Goal: Contribute content: Add original content to the website for others to see

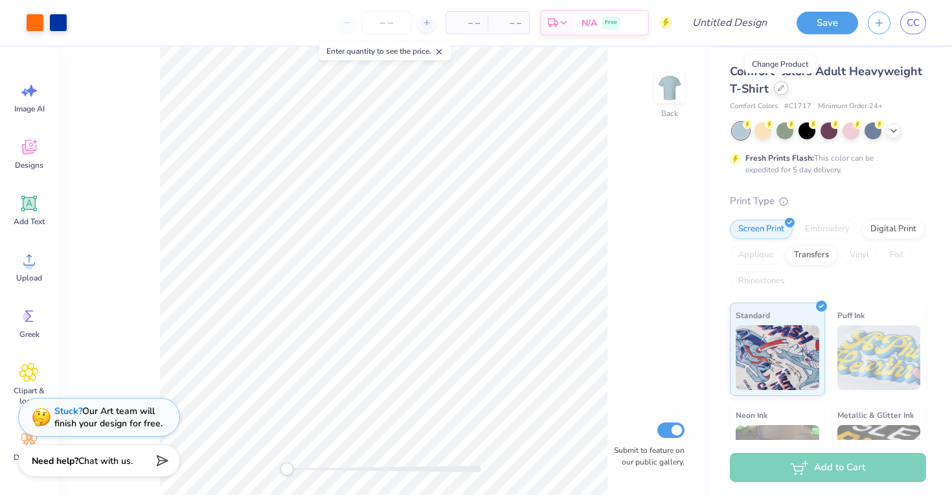
click at [774, 87] on div at bounding box center [781, 88] width 14 height 14
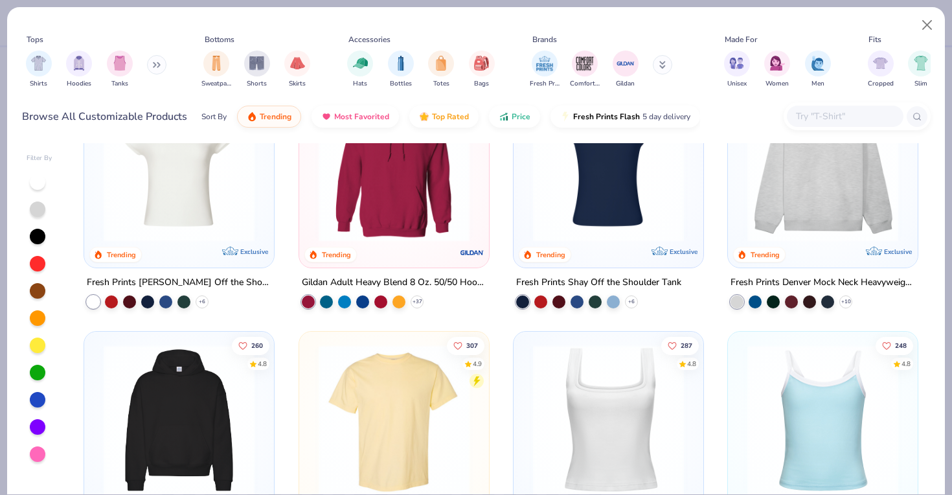
scroll to position [24, 0]
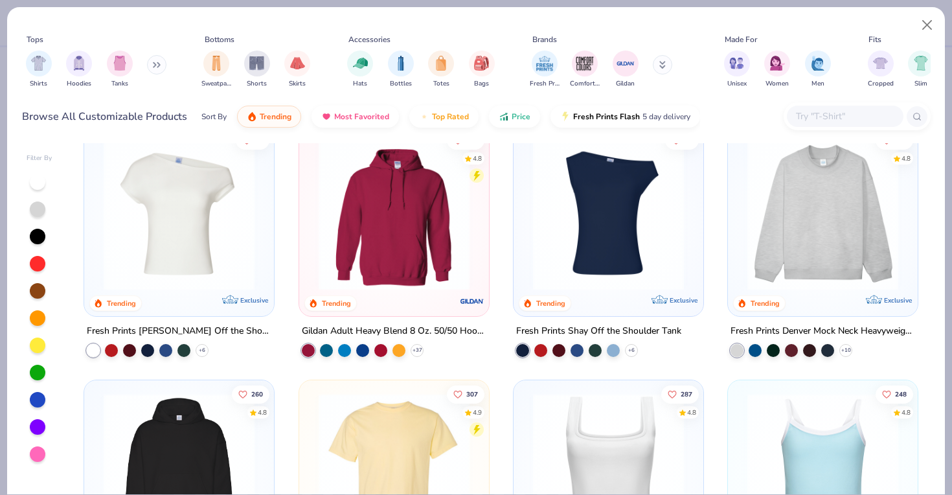
click at [178, 226] on img at bounding box center [179, 214] width 164 height 151
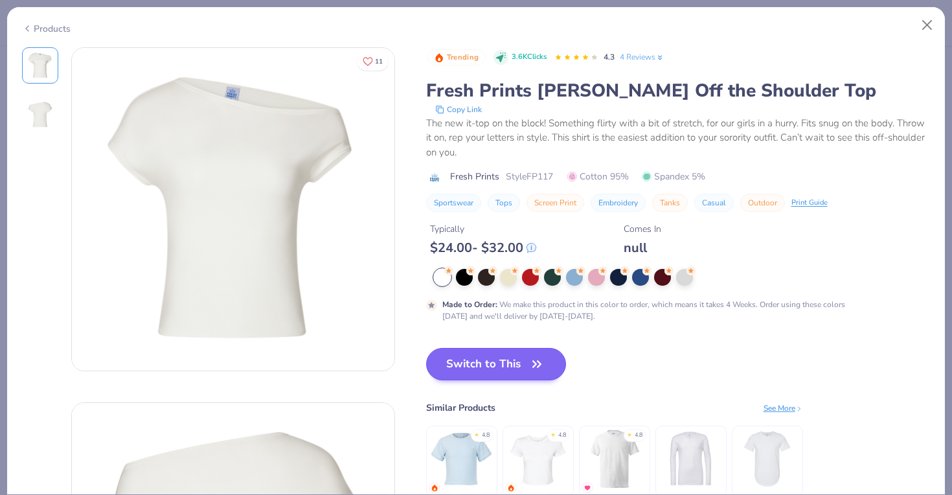
click at [530, 357] on icon "button" at bounding box center [537, 364] width 18 height 18
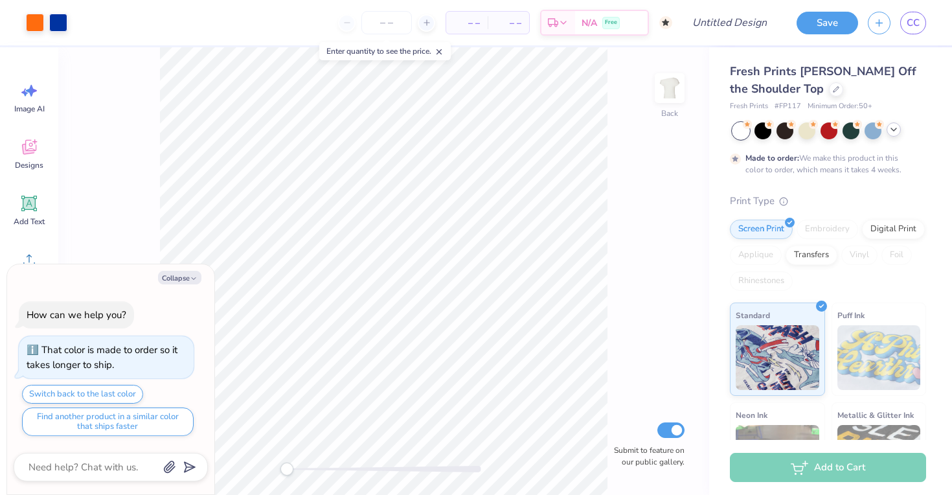
click at [890, 134] on div at bounding box center [894, 129] width 14 height 14
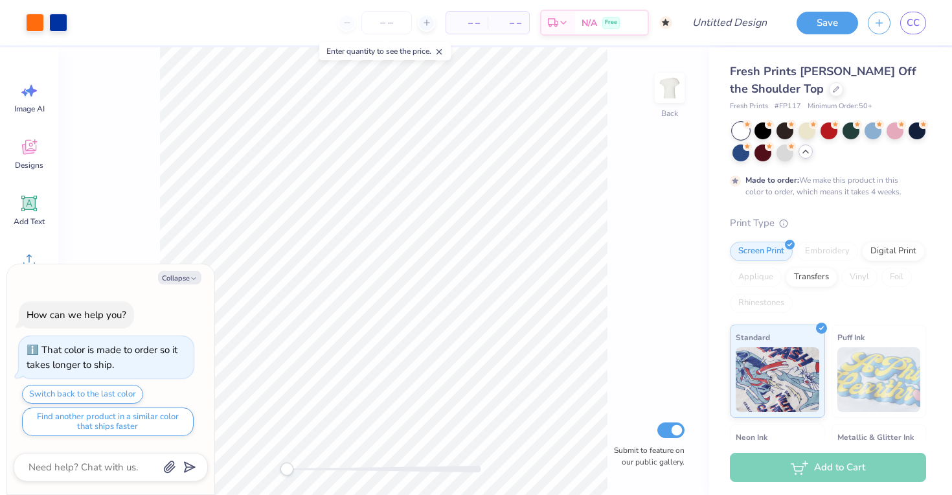
click at [742, 128] on div at bounding box center [741, 130] width 17 height 17
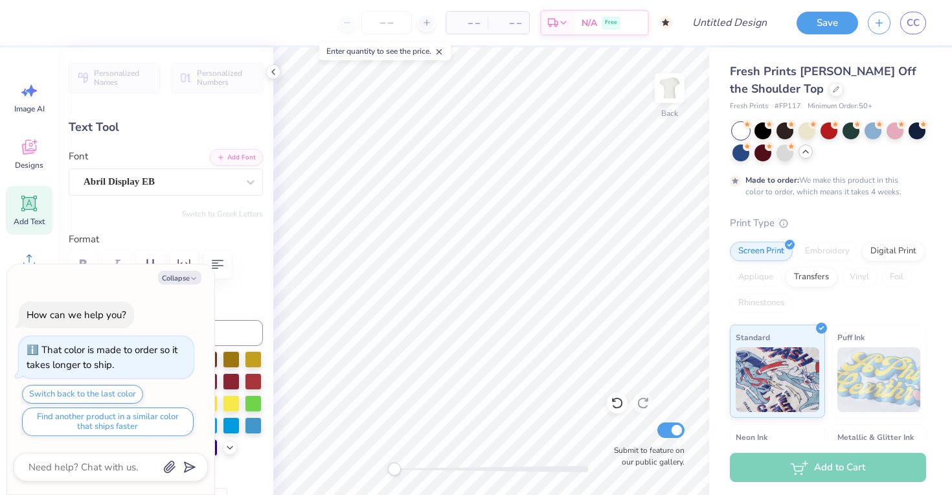
type textarea "x"
type textarea "D"
type textarea "x"
type textarea "D G"
type textarea "x"
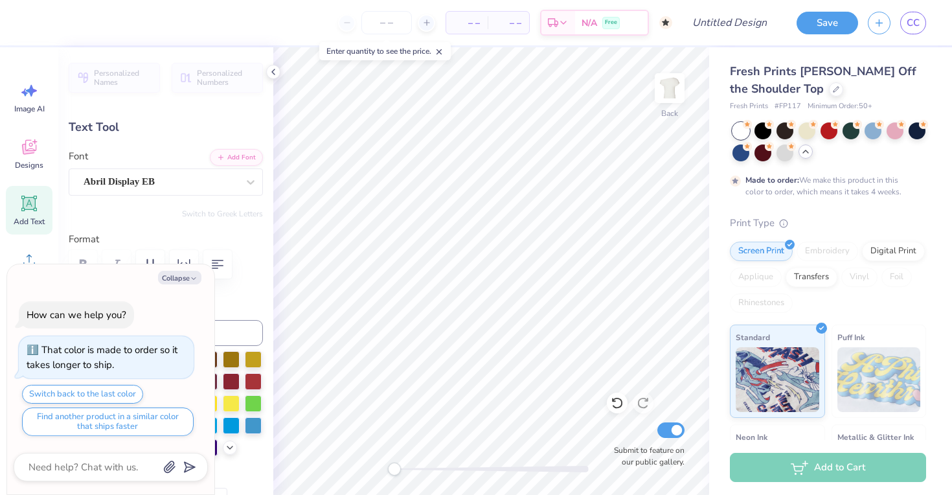
type textarea "D G"
type textarea "x"
type textarea "D G"
type textarea "x"
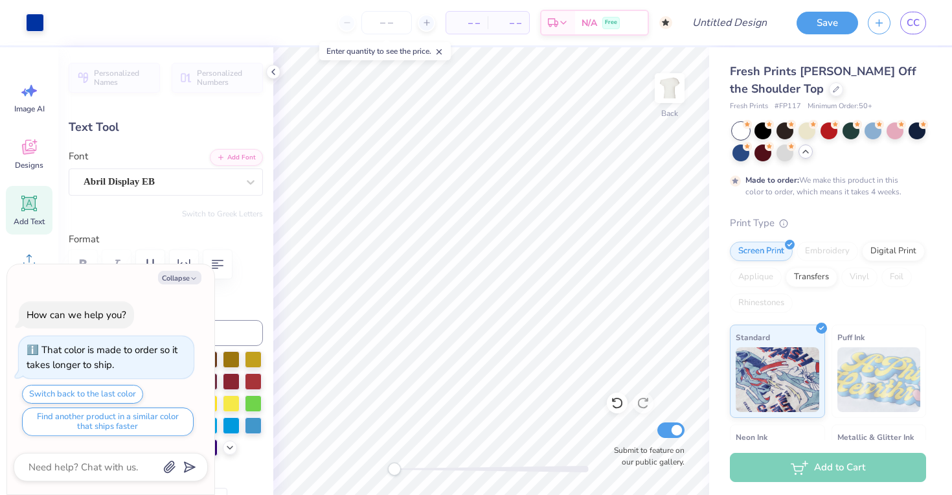
type input "7.89"
type input "3.54"
type input "2.29"
type textarea "x"
type textarea "D G"
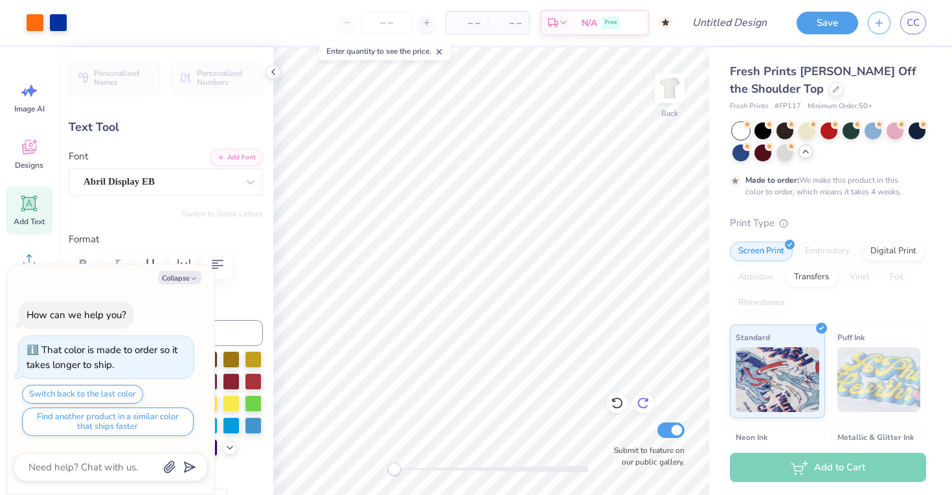
click at [649, 404] on icon at bounding box center [643, 402] width 13 height 13
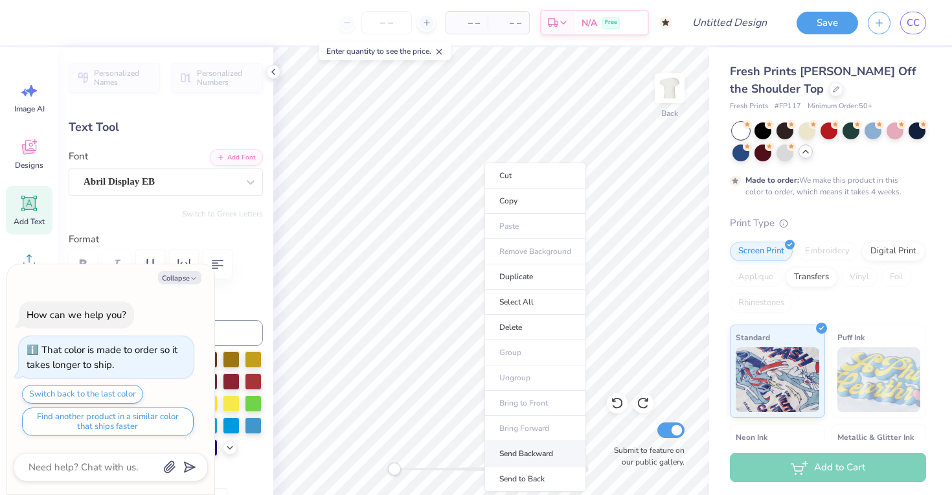
click at [528, 445] on li "Send Backward" at bounding box center [536, 453] width 102 height 25
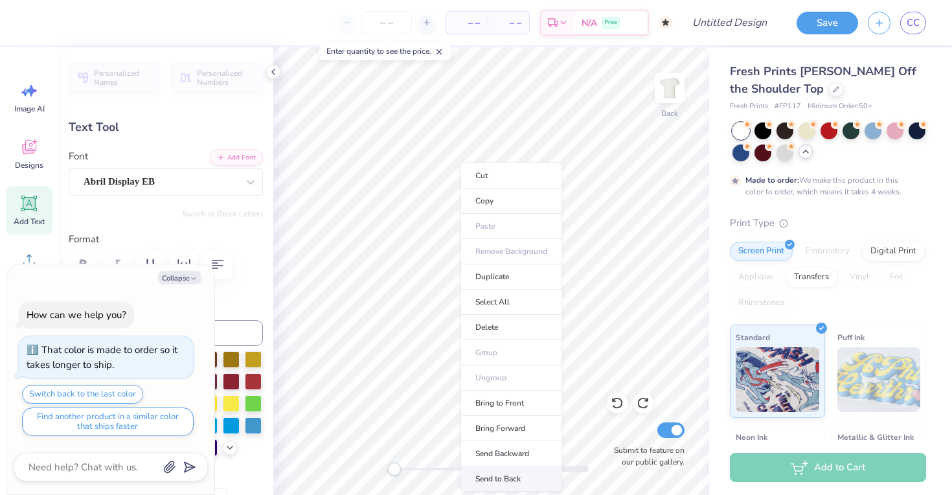
click at [498, 475] on li "Send to Back" at bounding box center [512, 478] width 102 height 25
type textarea "x"
type input "5.20"
type input "2.34"
type input "3.50"
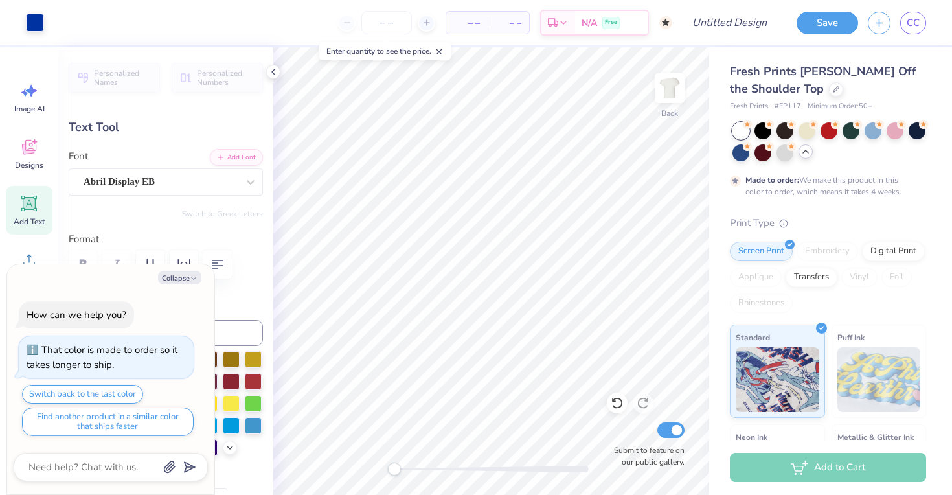
type textarea "x"
type input "3.70"
type textarea "x"
type textarea "D G"
type textarea "x"
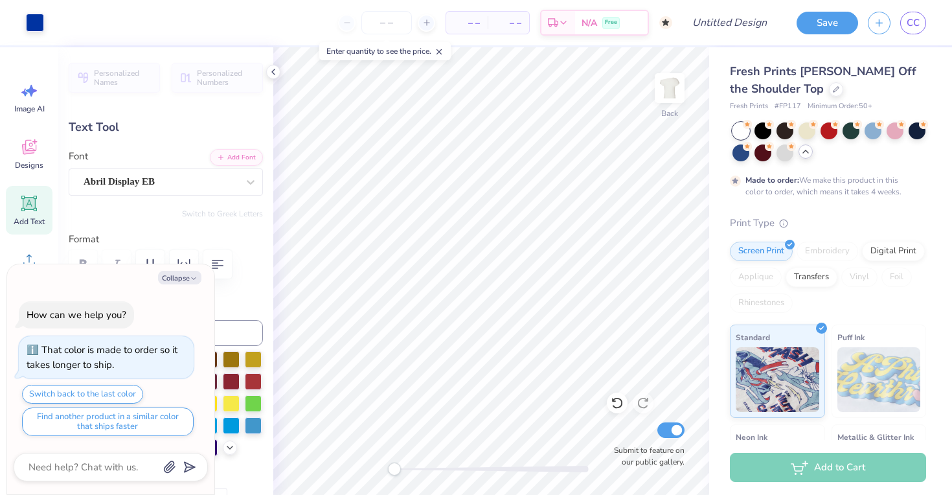
type input "5.85"
type textarea "x"
type textarea "D G"
type textarea "x"
type input "6.50"
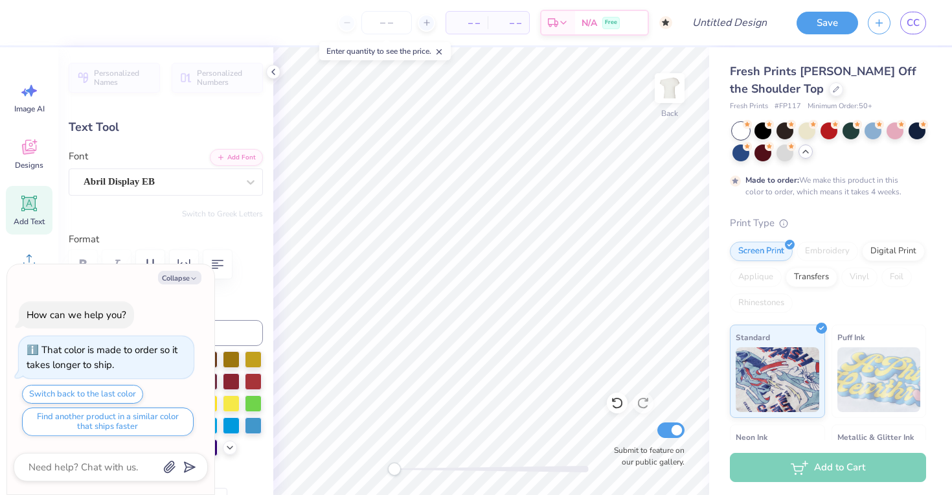
type textarea "x"
type textarea "D G"
type textarea "x"
type textarea "D G"
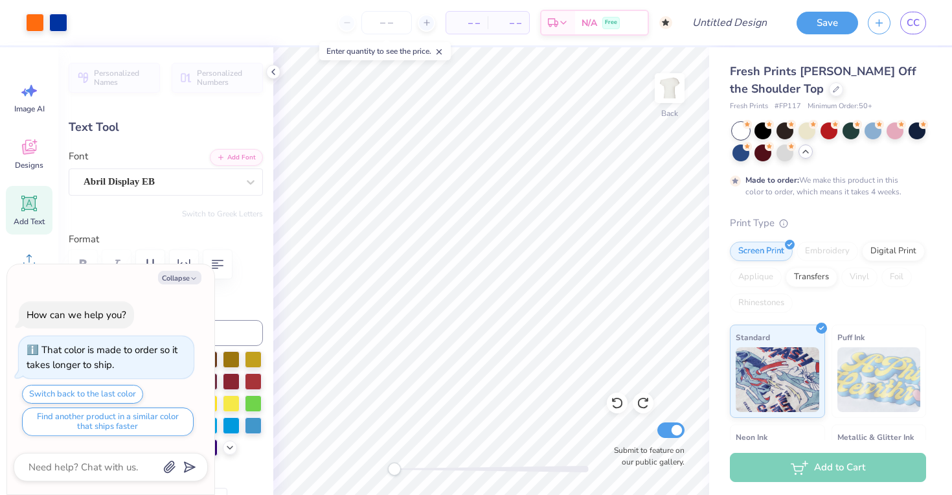
type textarea "x"
type input "9.00"
type input "1.46"
type input "5.61"
type textarea "x"
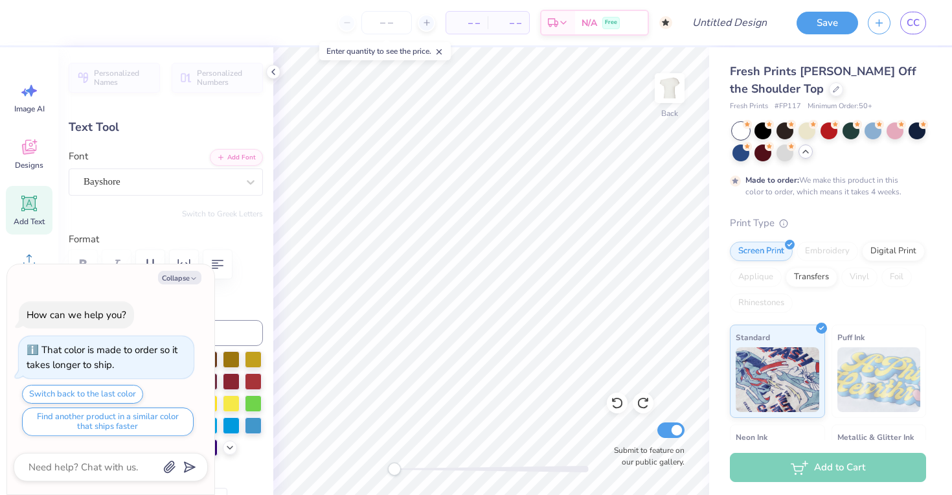
type textarea "G"
type textarea "x"
type textarea "Ga"
type textarea "x"
type textarea "Gam"
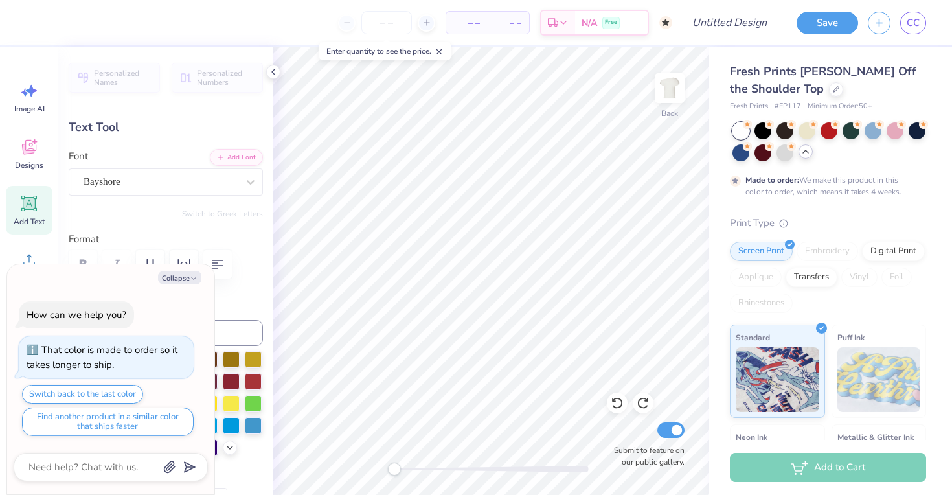
type textarea "x"
type textarea "Game"
type textarea "x"
type textarea "Gamed"
type textarea "x"
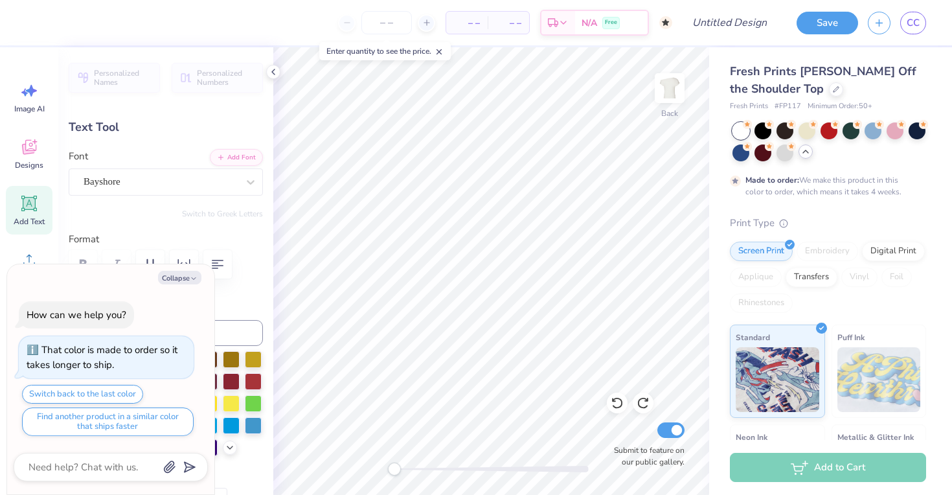
type textarea "Gameda"
type textarea "x"
type textarea "Gameday"
type textarea "x"
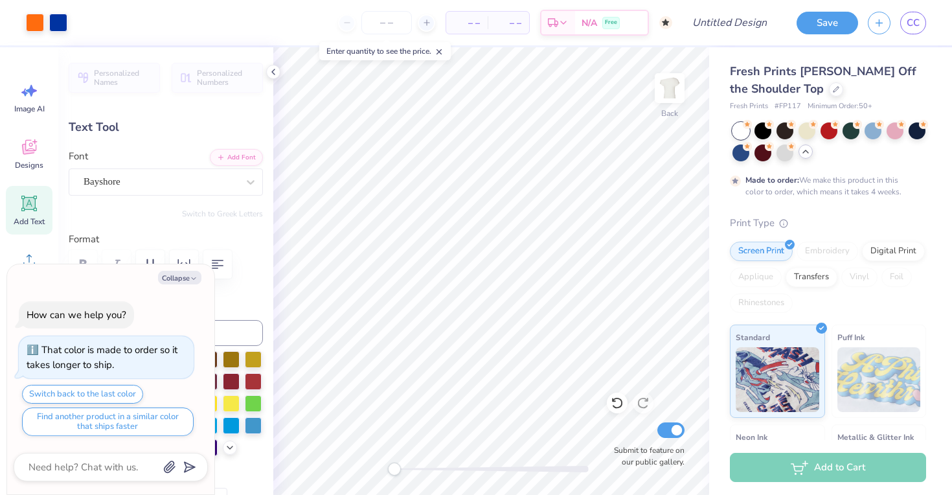
type input "1.21"
type input "0.40"
type input "6.65"
type textarea "x"
type input "4.93"
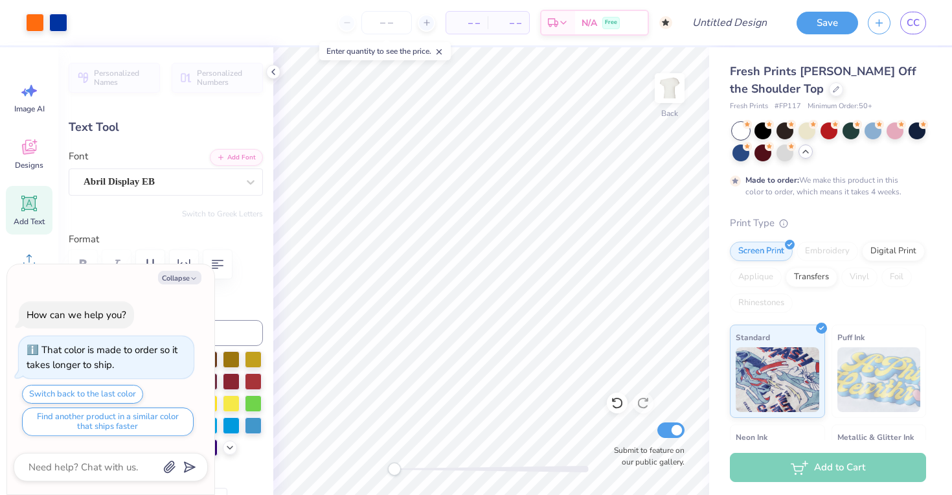
type input "1.74"
type input "5.11"
type textarea "x"
type input "5.54"
click at [471, 26] on span "– –" at bounding box center [467, 23] width 26 height 14
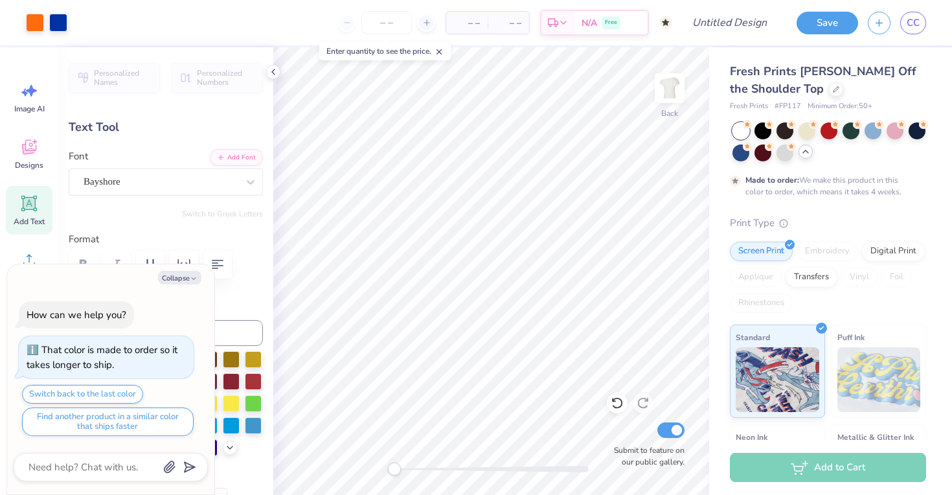
click at [473, 19] on span "– –" at bounding box center [467, 23] width 26 height 14
type textarea "x"
click at [391, 21] on input "number" at bounding box center [386, 22] width 51 height 23
type input "20"
type textarea "x"
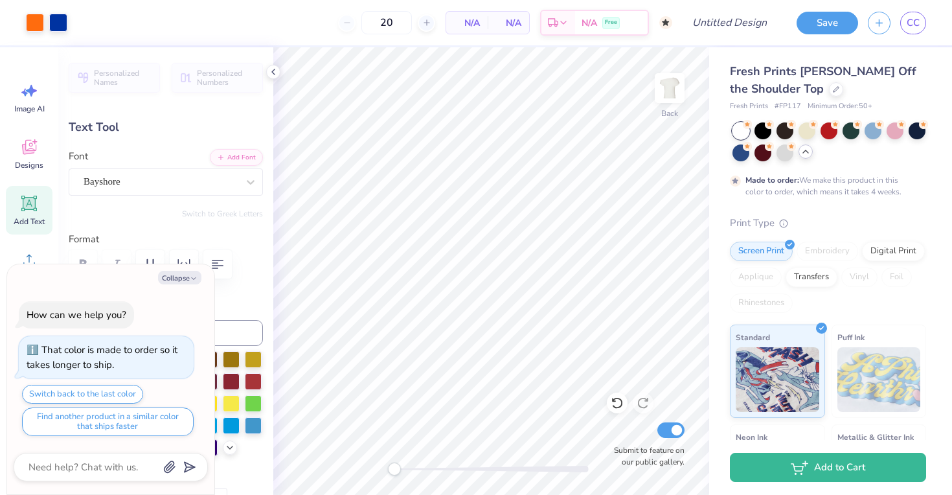
type input "50"
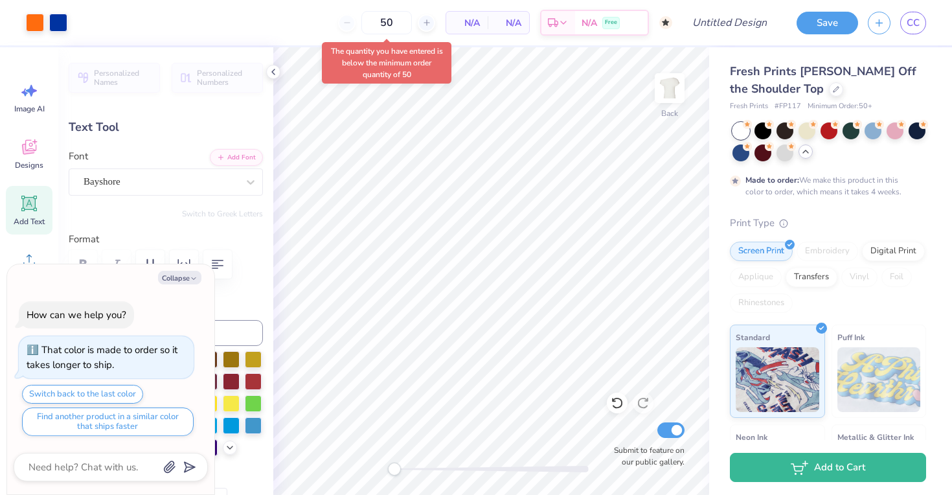
type textarea "x"
drag, startPoint x: 359, startPoint y: 23, endPoint x: 374, endPoint y: 23, distance: 15.5
click at [363, 23] on input "50" at bounding box center [337, 22] width 51 height 23
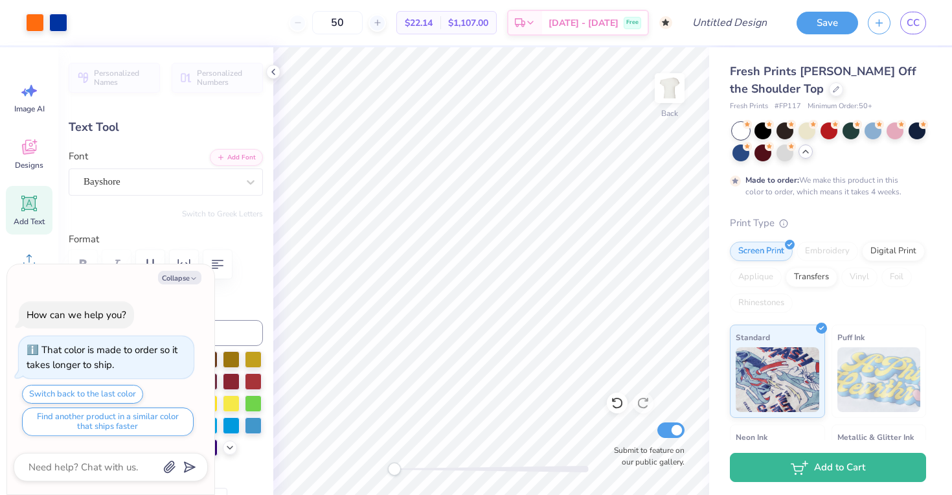
drag, startPoint x: 378, startPoint y: 21, endPoint x: 323, endPoint y: 22, distance: 55.1
click at [323, 22] on div "50" at bounding box center [337, 22] width 97 height 23
type input "30"
type textarea "x"
type input "50"
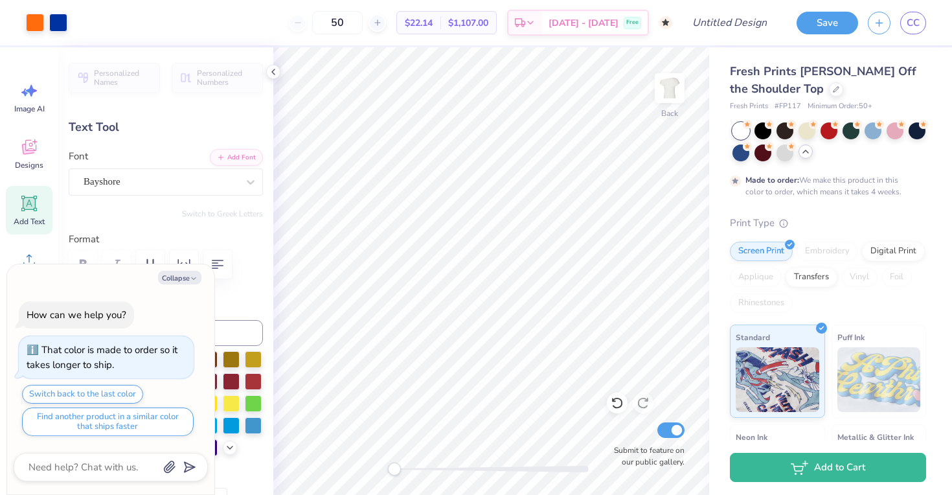
type textarea "x"
type input "5.45"
type textarea "x"
click at [714, 29] on input "Design Title" at bounding box center [745, 23] width 63 height 26
type input "g"
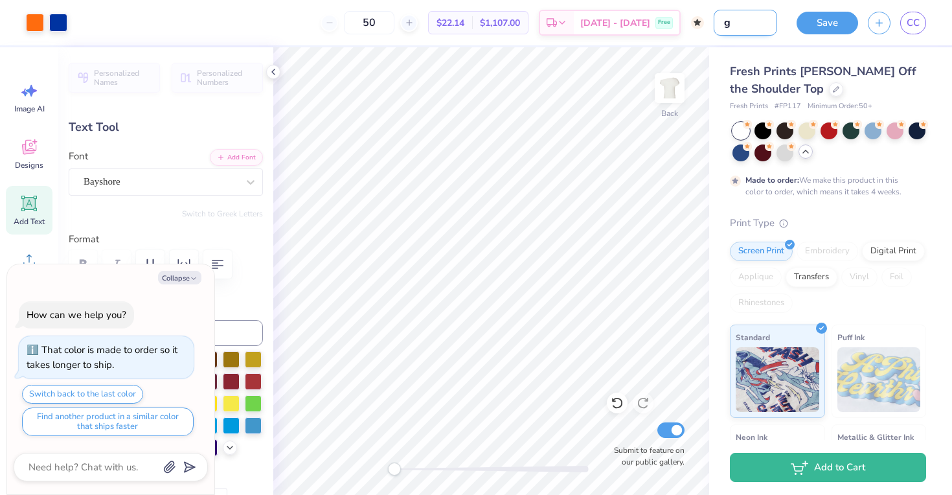
type textarea "x"
type input "ga"
type textarea "x"
type input "gam"
type textarea "x"
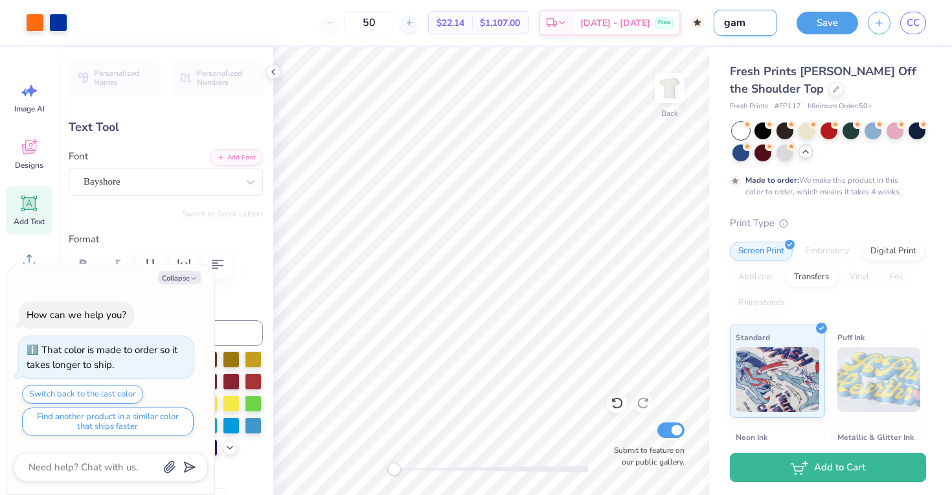
type input "game"
type textarea "x"
type input "gamed"
type textarea "x"
type input "gameda"
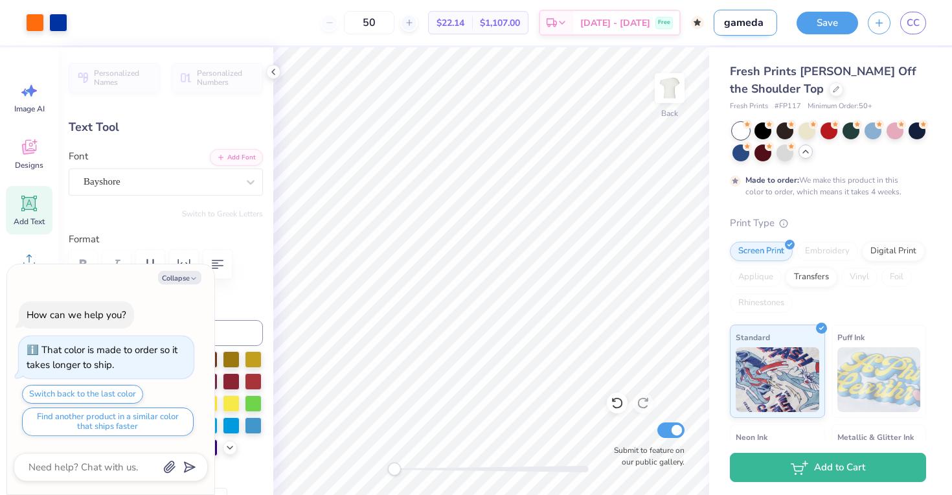
type textarea "x"
type input "gameday"
type textarea "x"
type input "gameday"
type textarea "x"
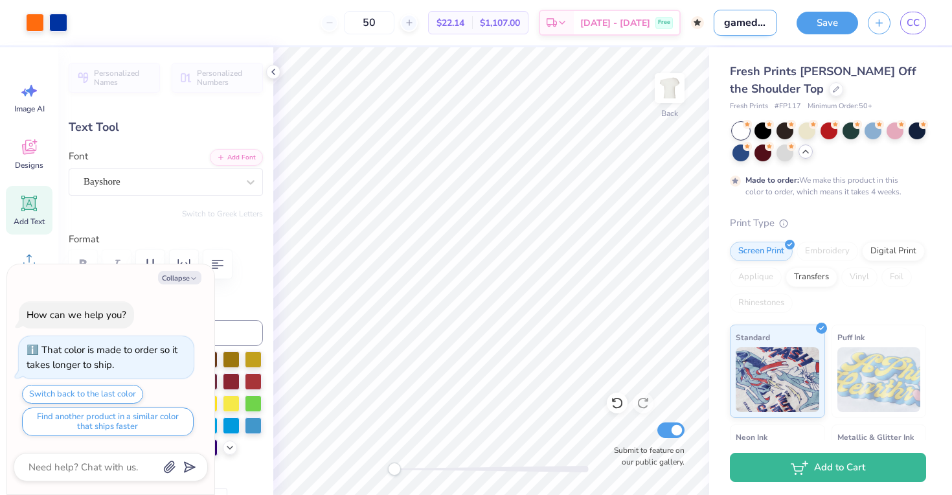
type input "gameday"
click at [808, 23] on button "Save" at bounding box center [828, 21] width 62 height 23
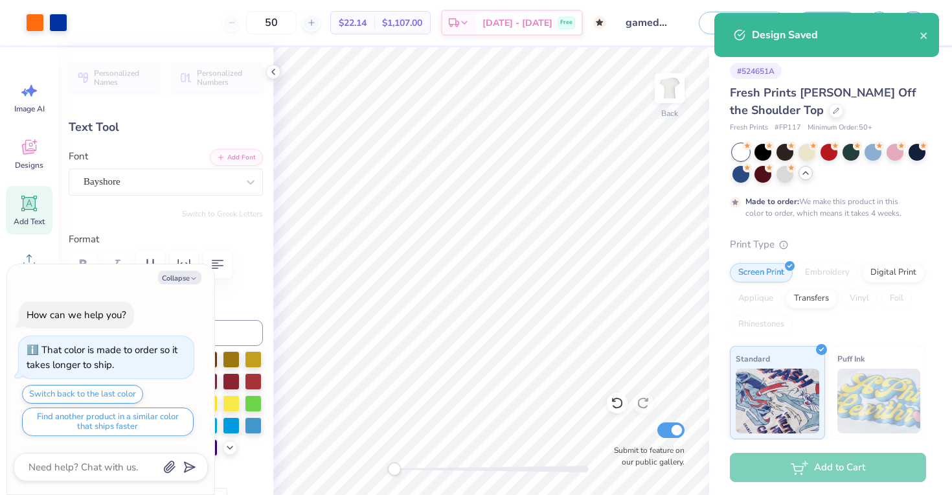
type textarea "x"
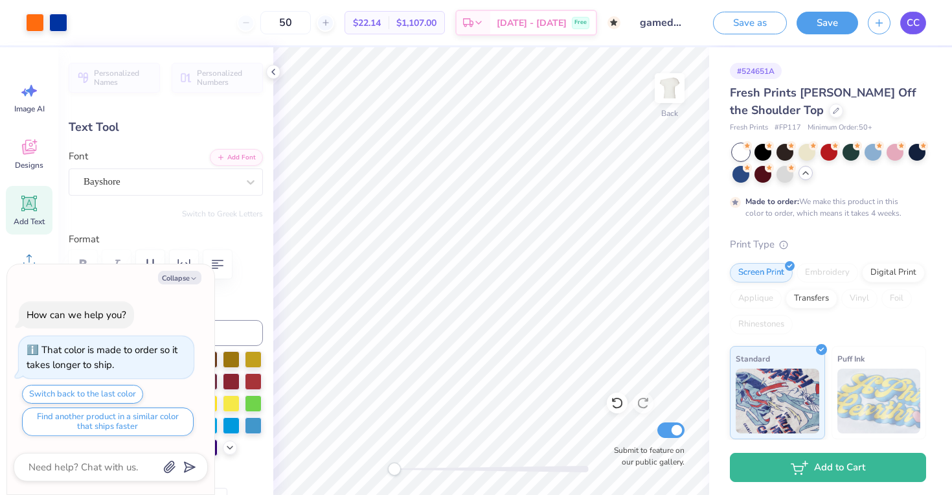
click at [911, 27] on span "CC" at bounding box center [913, 23] width 13 height 15
click at [915, 30] on link "CC" at bounding box center [913, 23] width 26 height 23
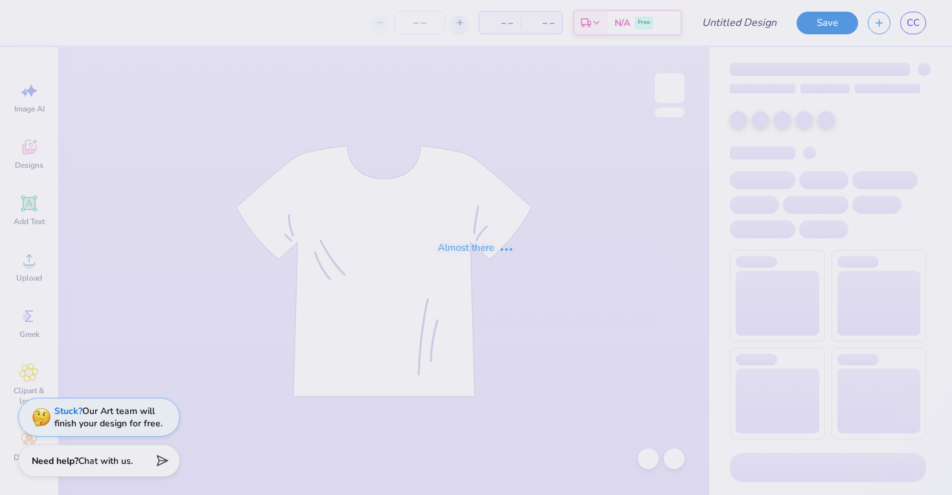
click at [444, 381] on div "Almost there" at bounding box center [476, 247] width 952 height 495
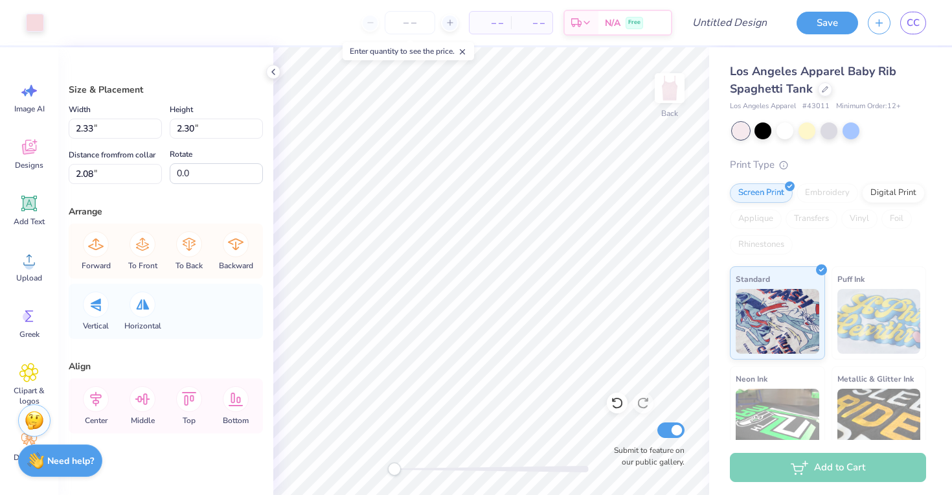
type input "1.79"
type input "2.26"
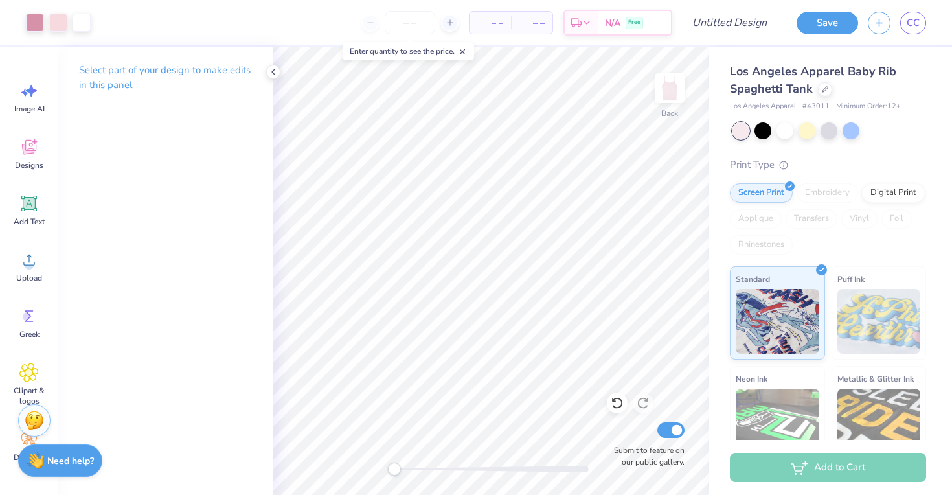
click at [29, 32] on div "Art colors" at bounding box center [45, 22] width 91 height 45
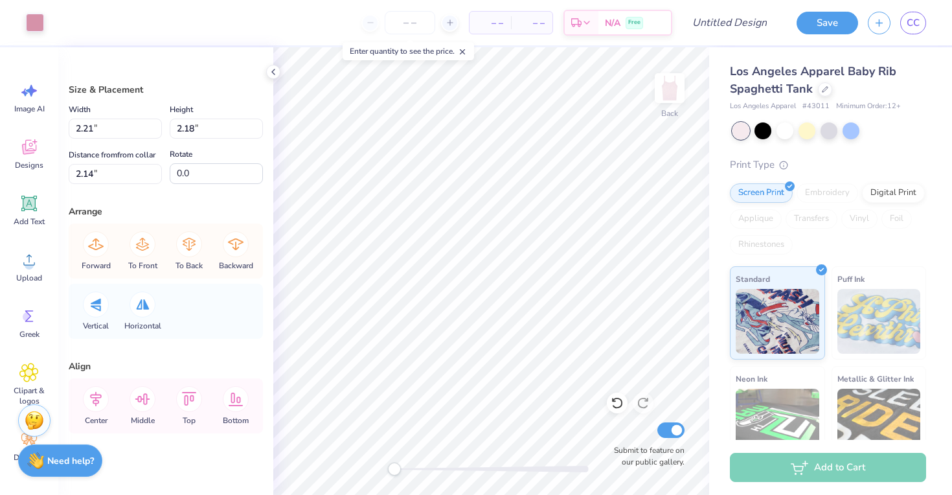
type input "1.78"
type input "2.26"
type input "2.08"
type input "0.57"
type input "0.60"
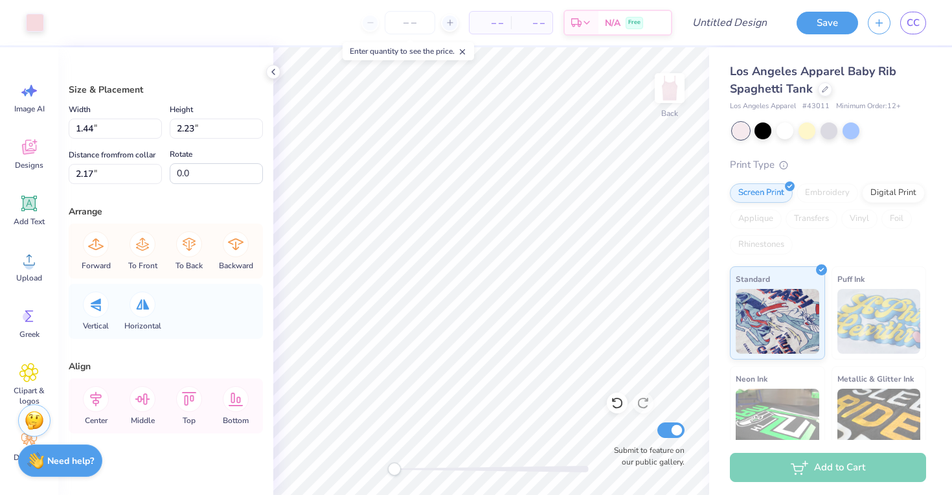
type input "2.95"
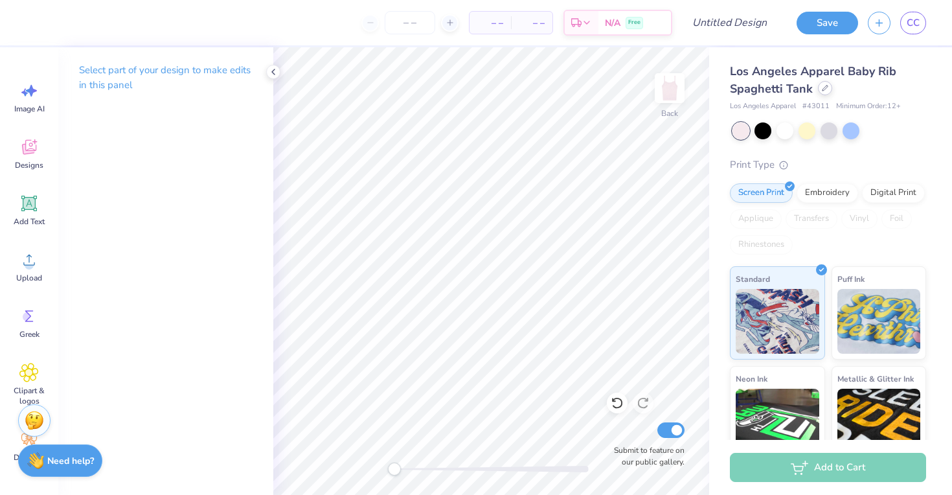
click at [819, 93] on div at bounding box center [825, 88] width 14 height 14
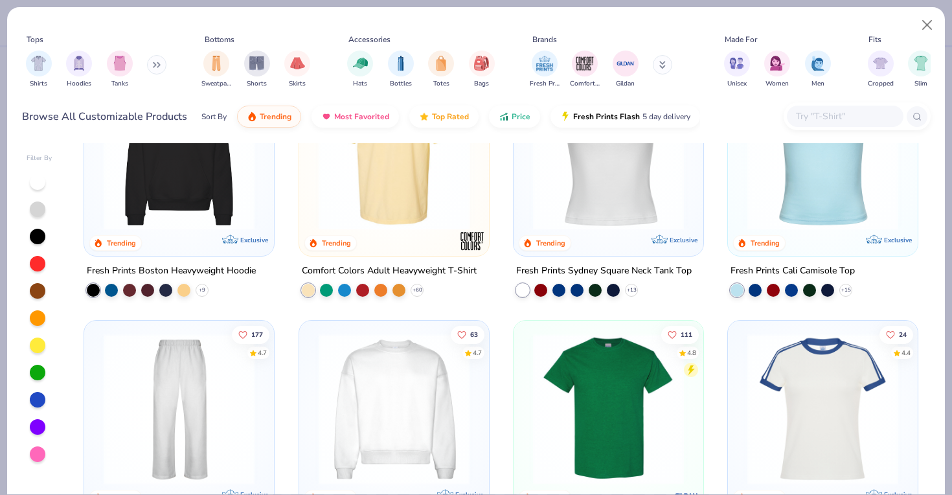
scroll to position [429, 0]
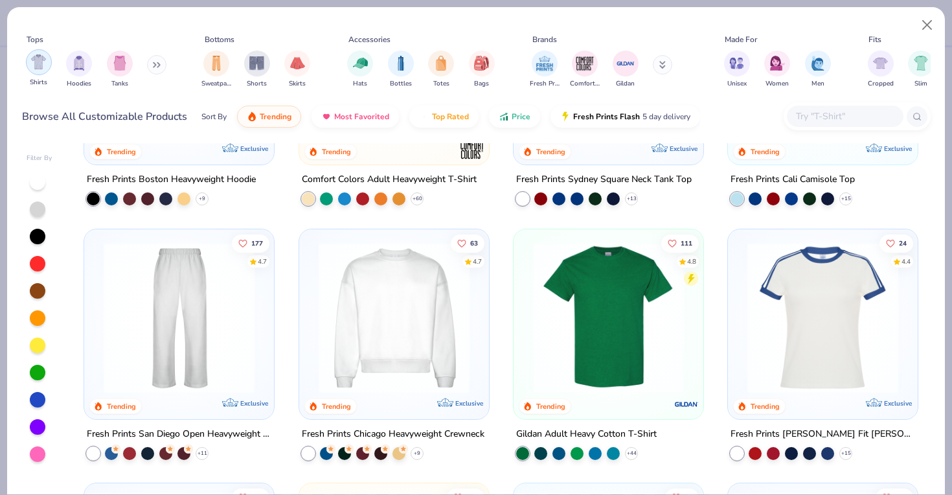
click at [32, 64] on img "filter for Shirts" at bounding box center [38, 61] width 15 height 15
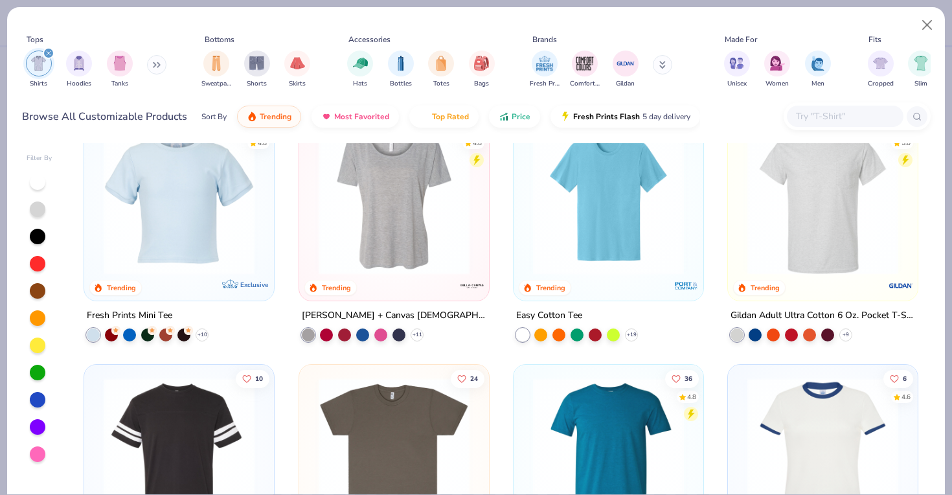
scroll to position [440, 0]
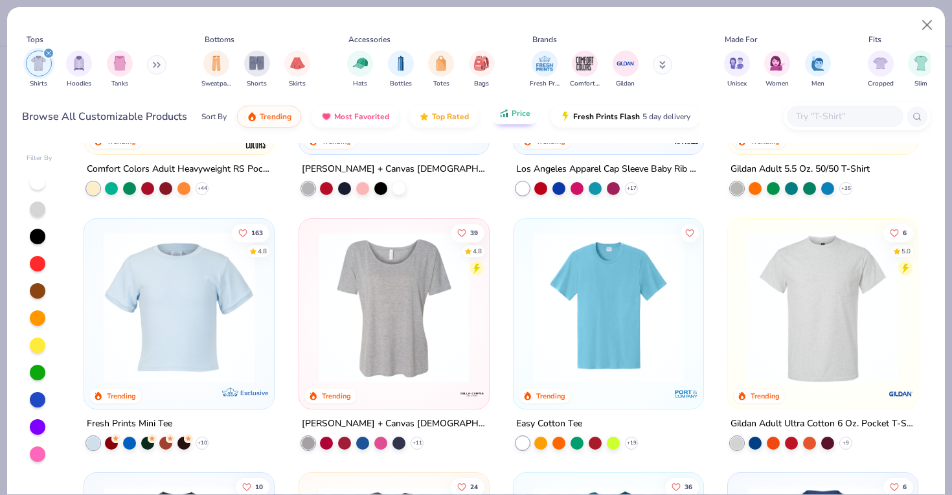
click at [514, 120] on button "Price" at bounding box center [514, 113] width 51 height 22
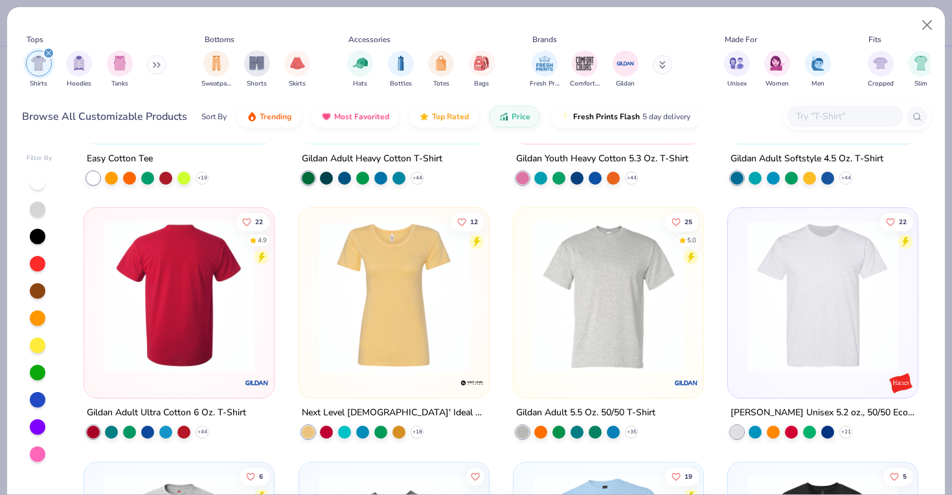
scroll to position [203, 0]
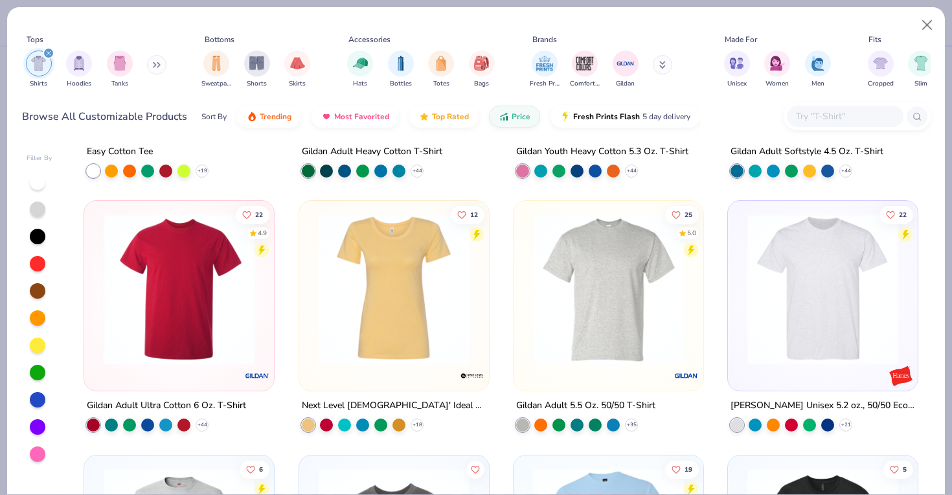
click at [188, 317] on img at bounding box center [179, 289] width 164 height 151
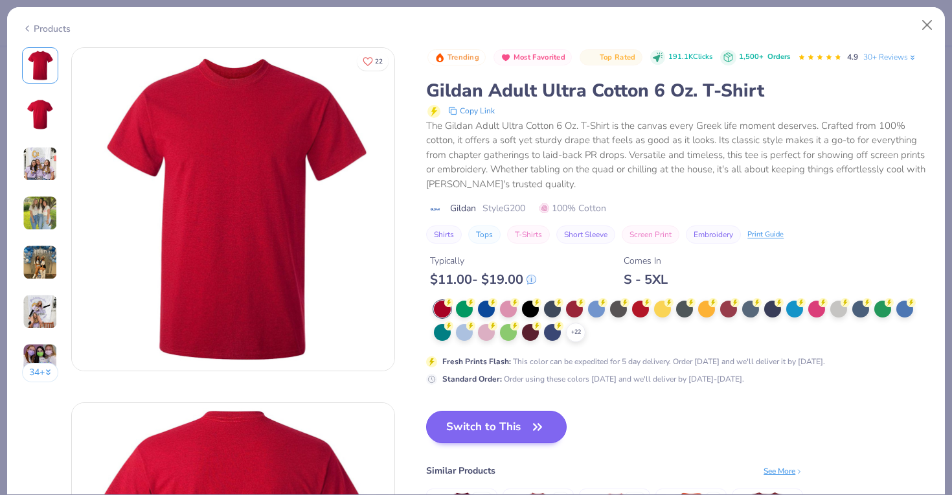
click at [483, 429] on button "Switch to This" at bounding box center [496, 427] width 141 height 32
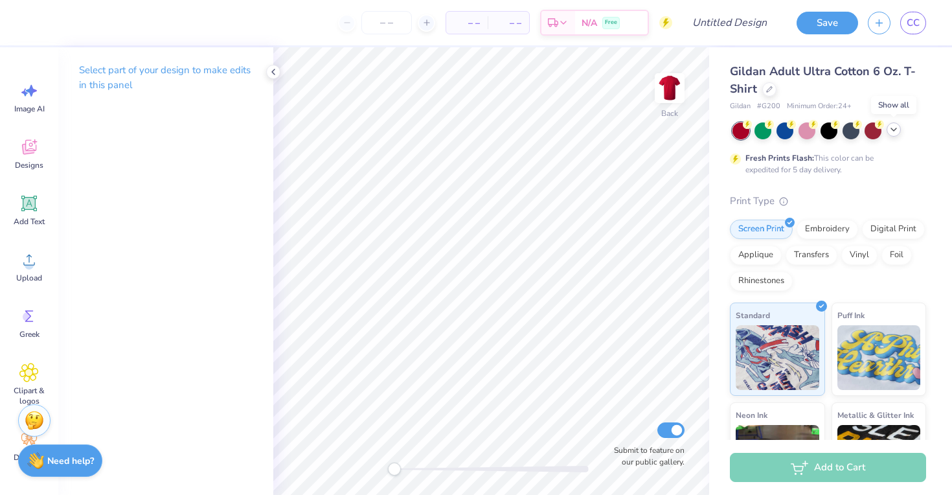
click at [895, 130] on icon at bounding box center [894, 129] width 10 height 10
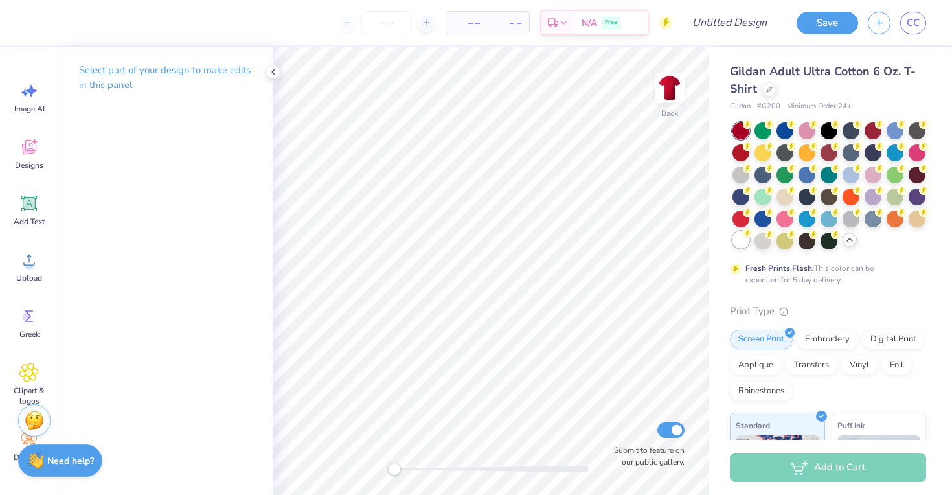
click at [740, 242] on div at bounding box center [741, 239] width 17 height 17
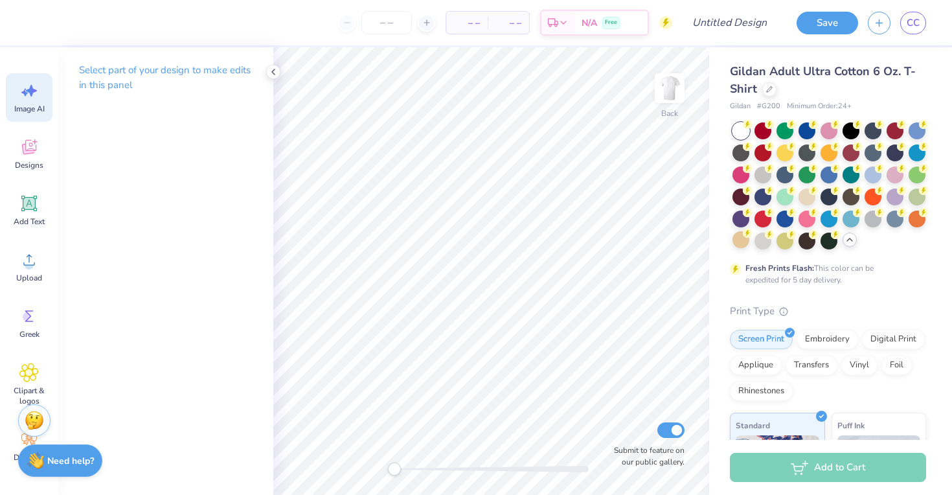
click at [31, 87] on icon at bounding box center [31, 91] width 11 height 12
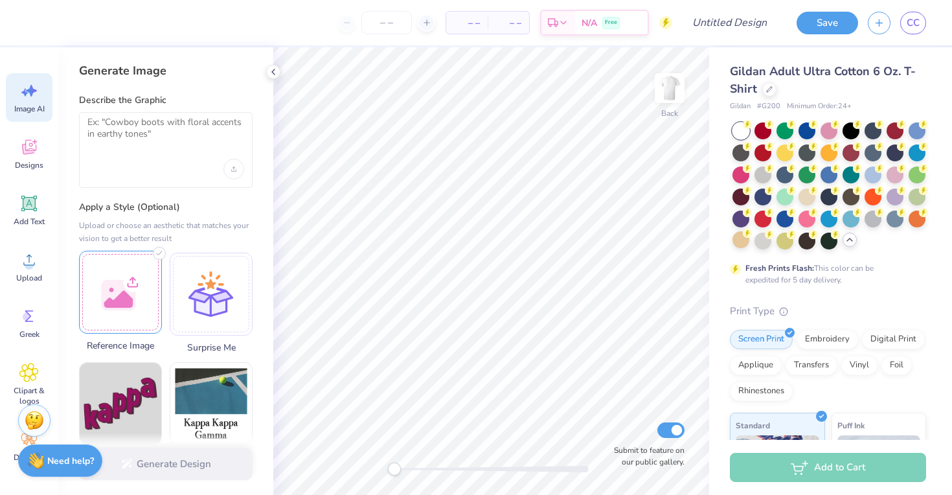
click at [135, 262] on div at bounding box center [120, 292] width 83 height 83
click at [177, 155] on div at bounding box center [166, 150] width 174 height 76
click at [159, 133] on textarea at bounding box center [165, 133] width 157 height 32
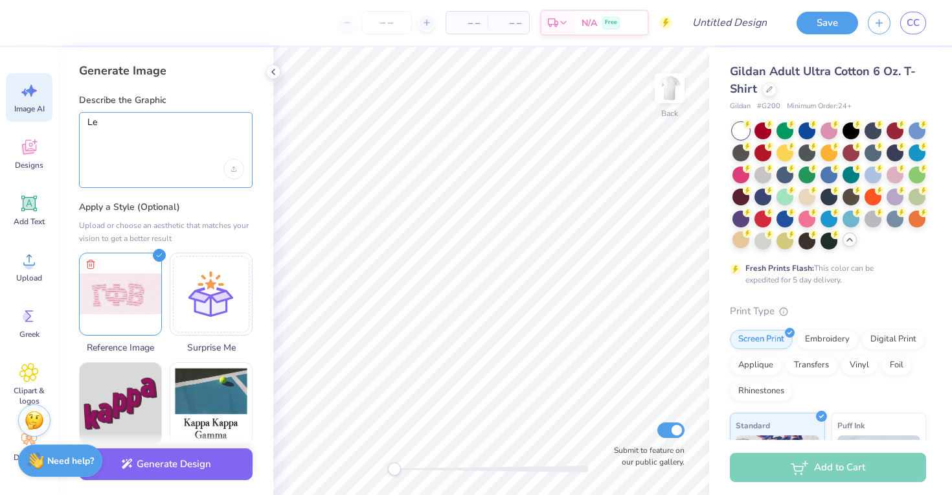
type textarea "L"
type textarea "Greek letters delta and gamma in this bold style with pink stripes"
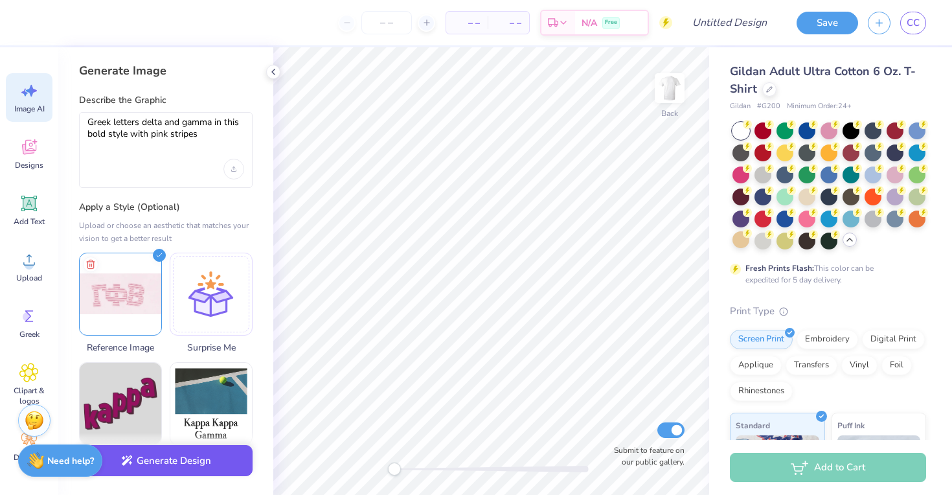
click at [137, 461] on button "Generate Design" at bounding box center [166, 461] width 174 height 32
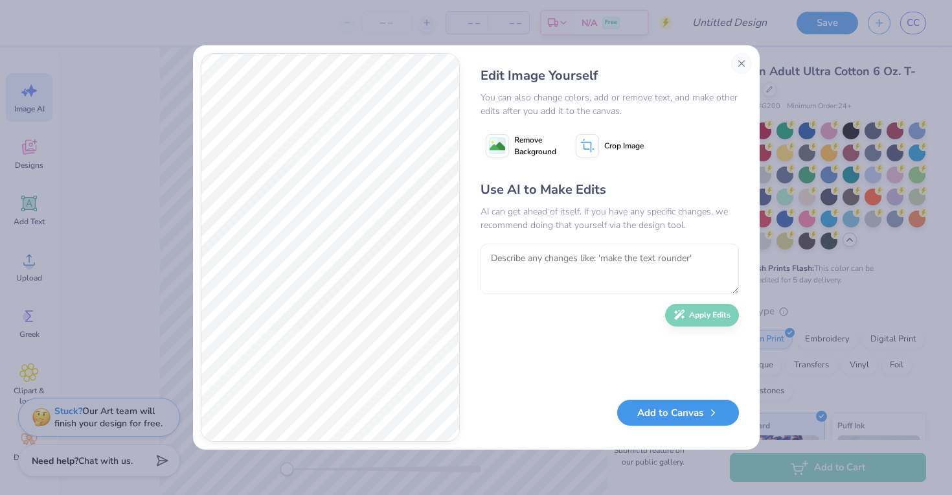
click at [676, 413] on button "Add to Canvas" at bounding box center [678, 413] width 122 height 27
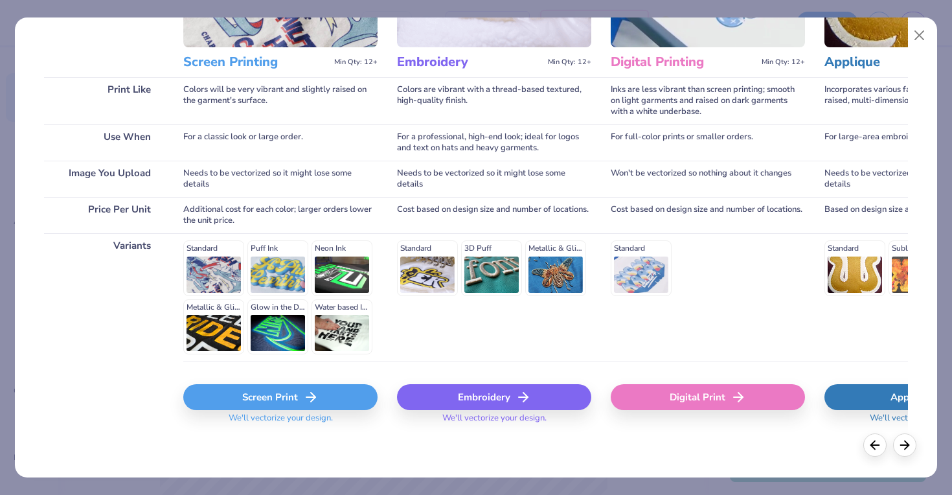
scroll to position [150, 0]
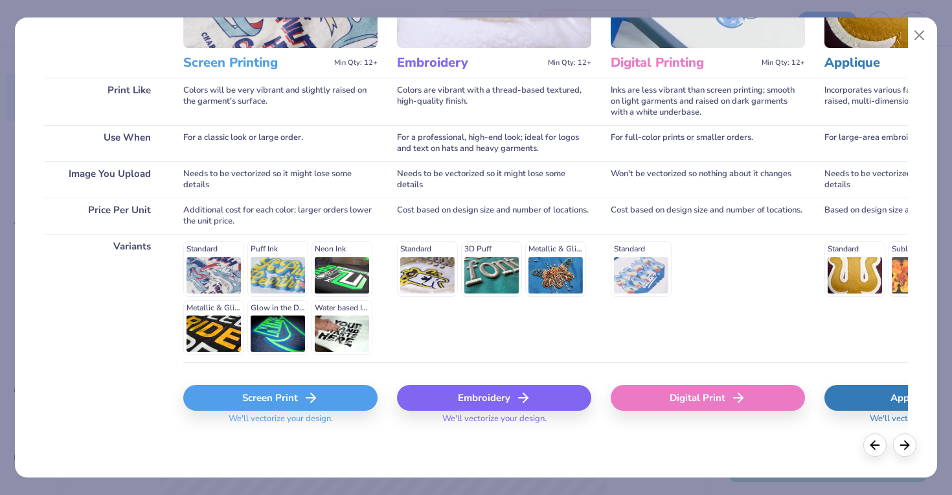
click at [299, 404] on div "Screen Print" at bounding box center [280, 398] width 194 height 26
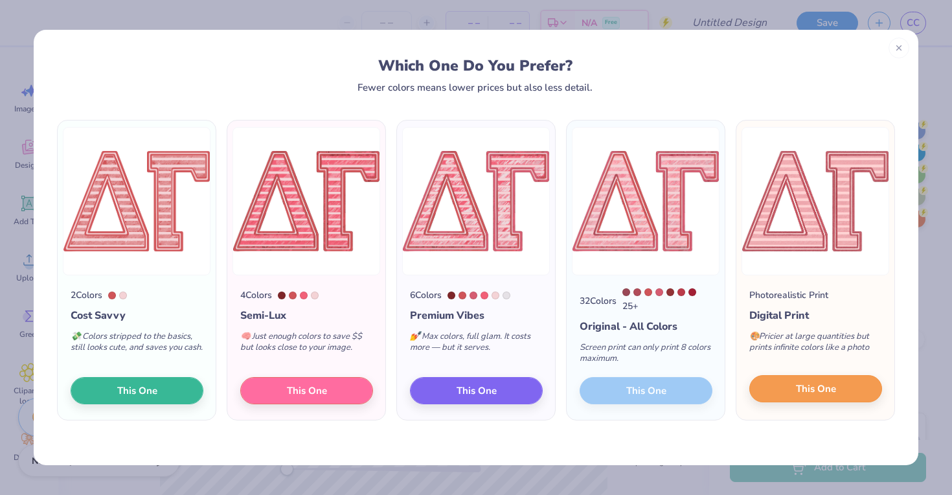
click at [775, 399] on button "This One" at bounding box center [815, 388] width 133 height 27
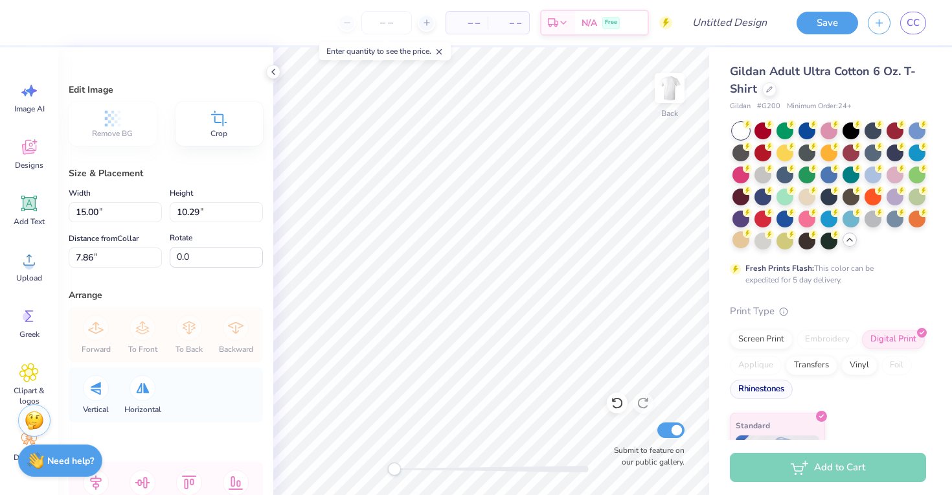
type input "9.81"
type input "6.73"
type input "11.41"
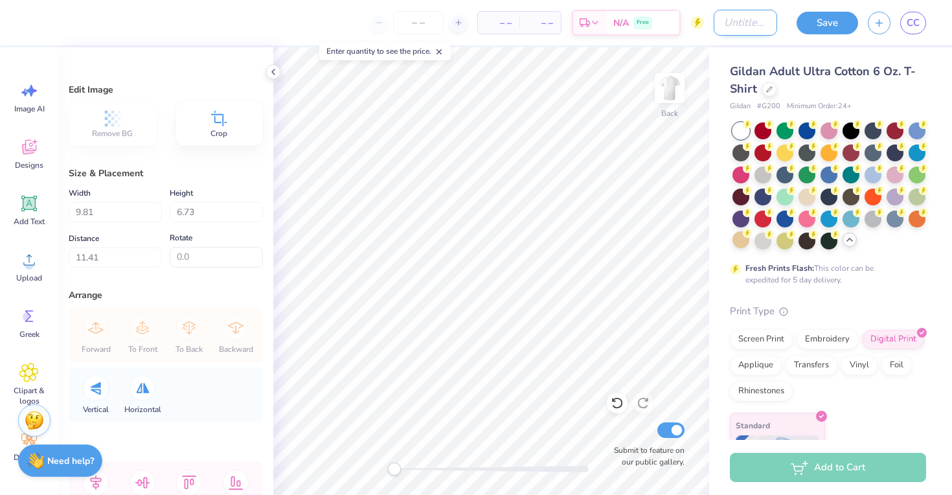
click at [731, 21] on input "Design Title" at bounding box center [745, 23] width 63 height 26
type input "s"
type input "T shirt draft"
click at [809, 21] on button "Save" at bounding box center [828, 21] width 62 height 23
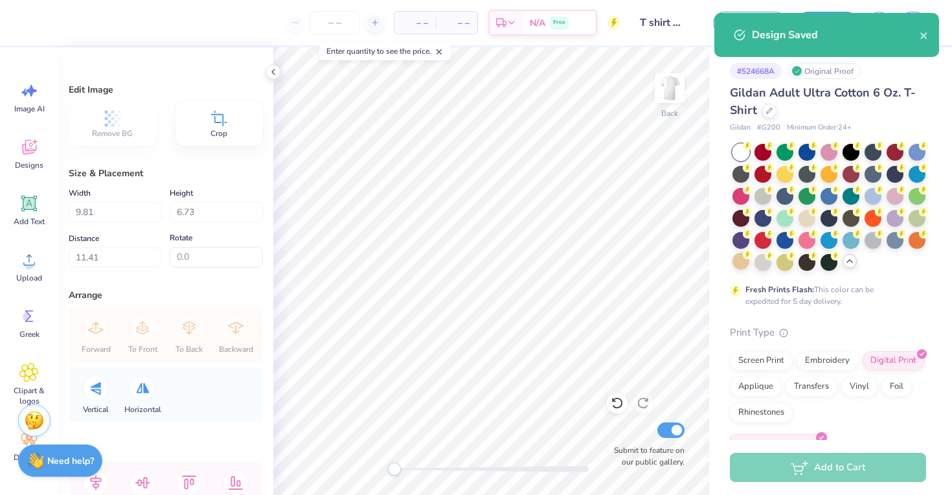
click at [919, 30] on div "Design Saved" at bounding box center [836, 35] width 168 height 16
click at [923, 37] on icon "close" at bounding box center [923, 35] width 6 height 6
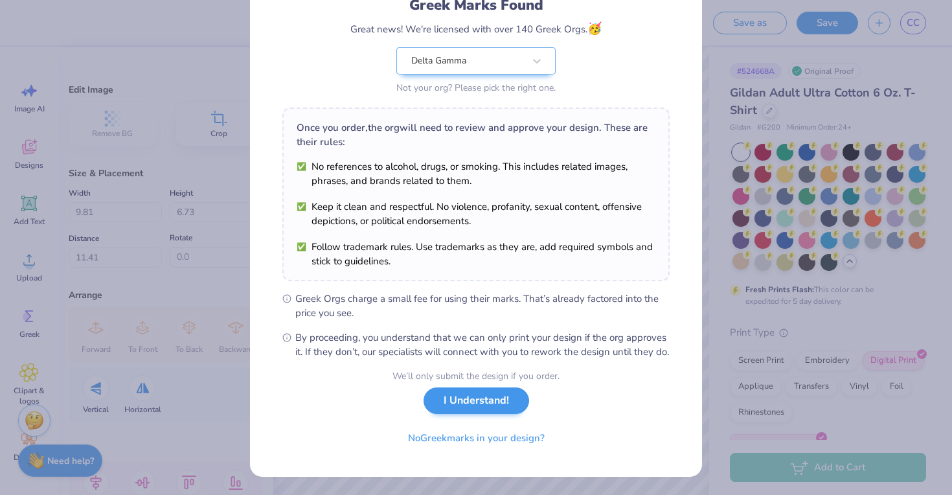
scroll to position [113, 0]
click at [496, 391] on button "I Understand!" at bounding box center [477, 400] width 106 height 27
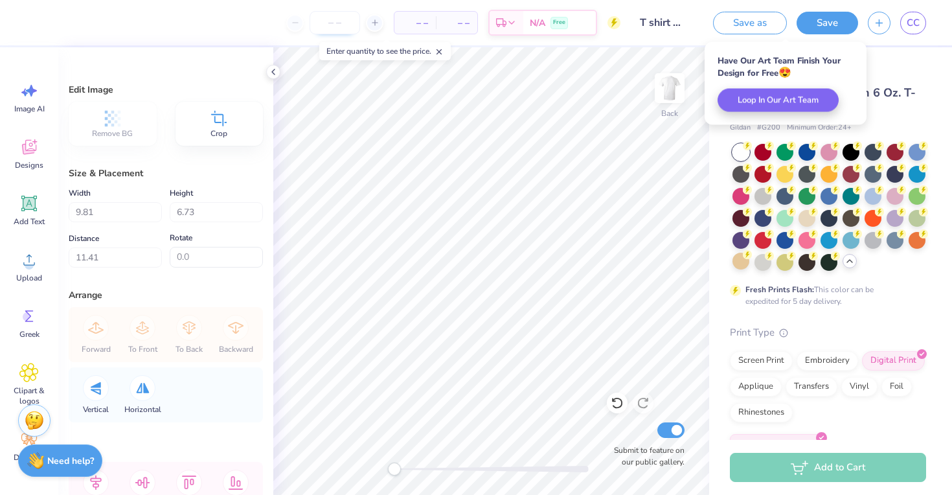
click at [328, 23] on input "number" at bounding box center [335, 22] width 51 height 23
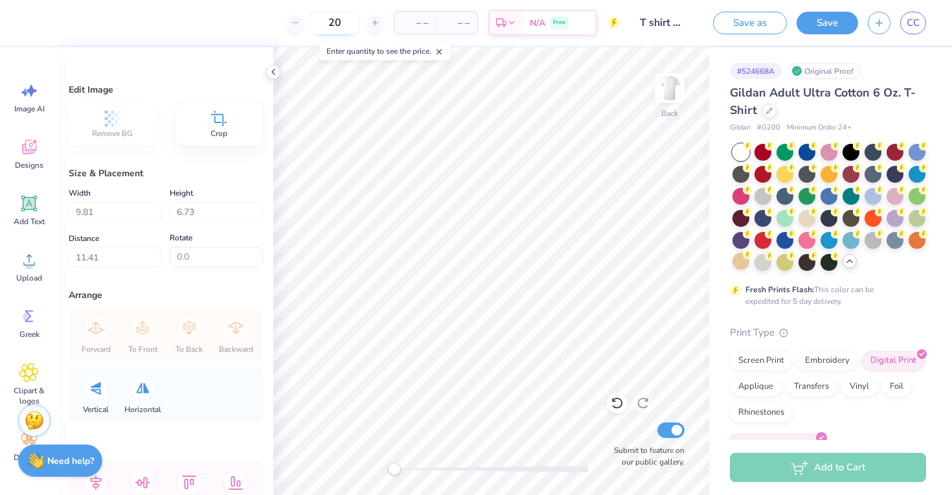
type input "20"
